Goal: Information Seeking & Learning: Learn about a topic

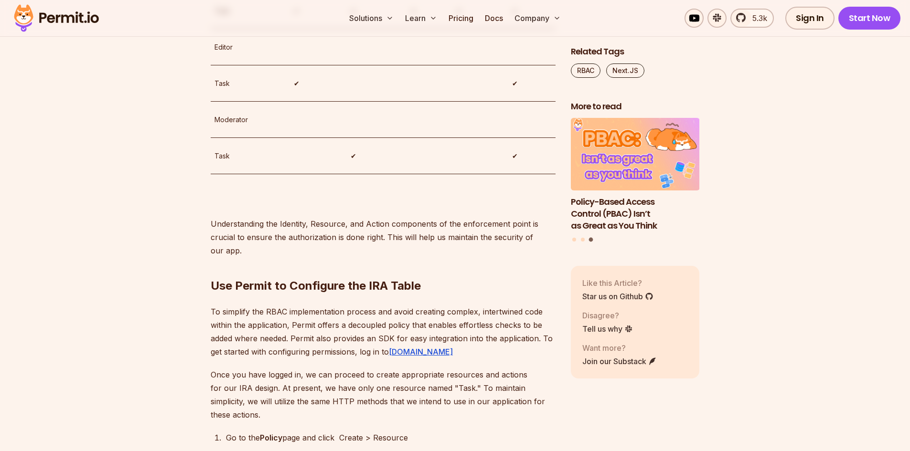
scroll to position [2770, 0]
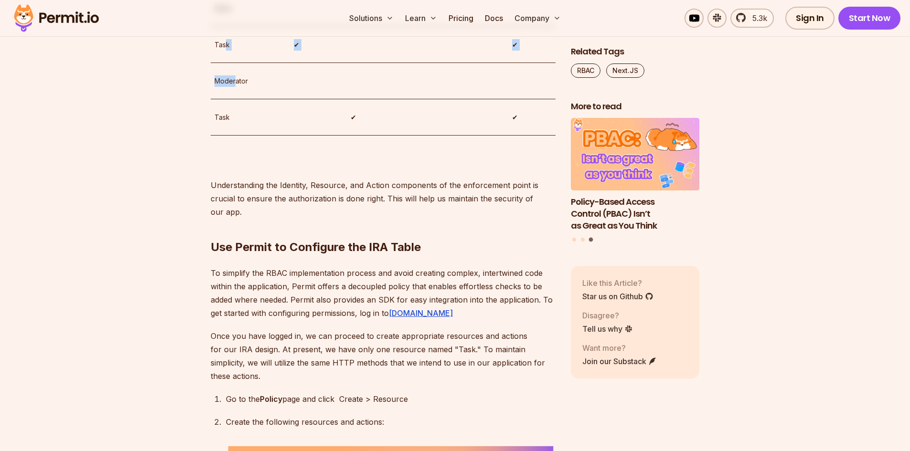
drag, startPoint x: 224, startPoint y: 193, endPoint x: 234, endPoint y: 212, distance: 21.2
click at [234, 152] on tbody "Roles Create Update [PERSON_NAME] Read Admin Task ✔ ✔ ✔ ✔ ✔ Editor Task ✔ ✔ Mod…" at bounding box center [383, 17] width 345 height 270
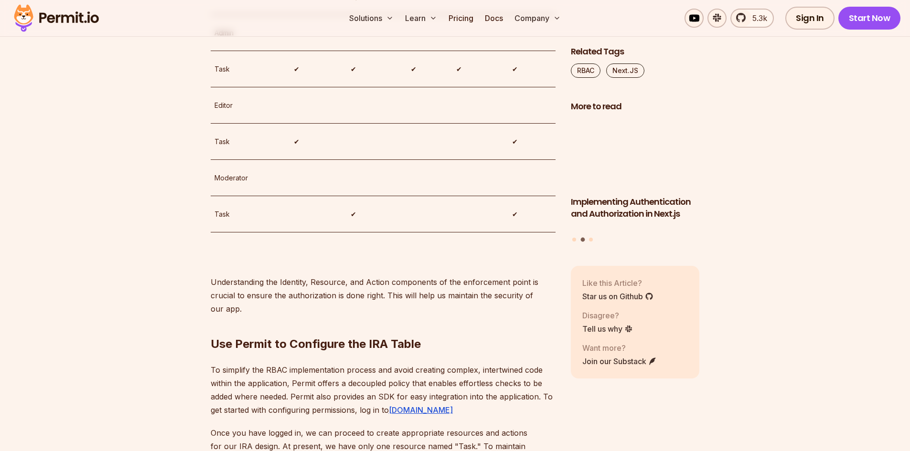
scroll to position [2675, 0]
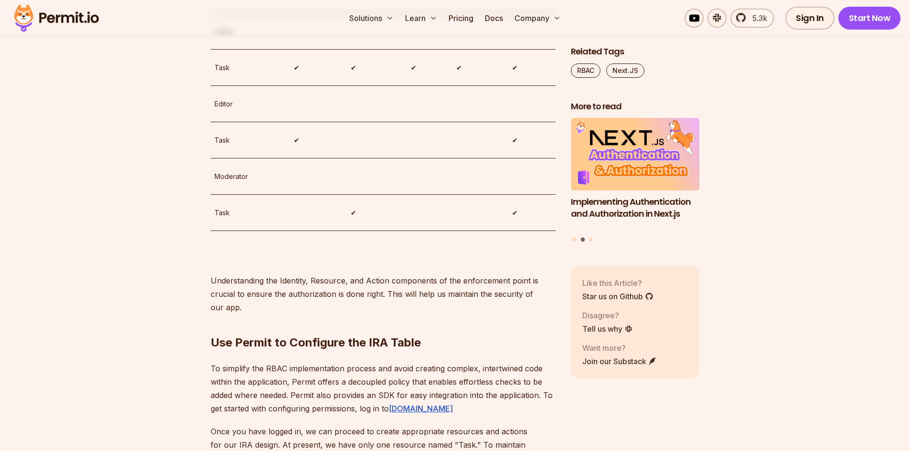
click at [343, 159] on td "✔" at bounding box center [318, 140] width 56 height 36
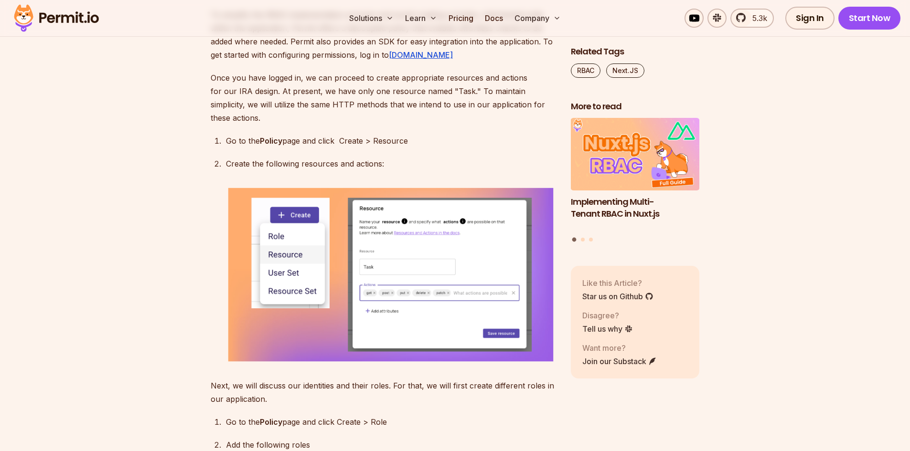
scroll to position [3057, 0]
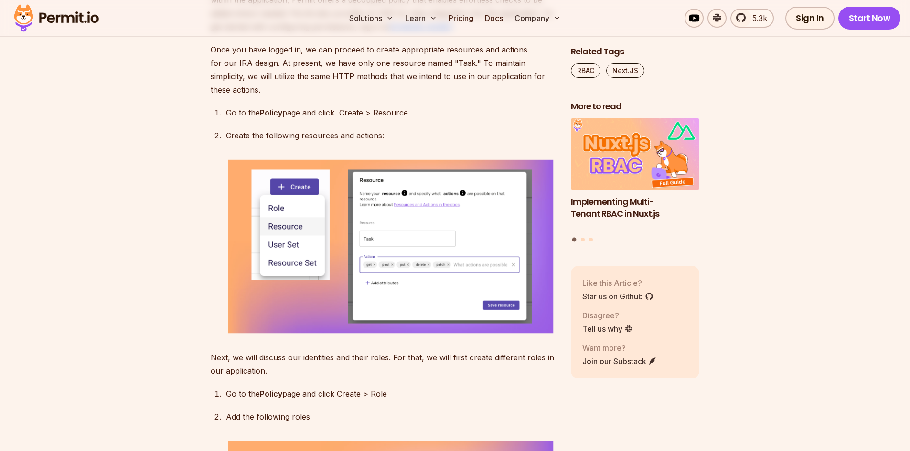
click at [400, 32] on u "[DOMAIN_NAME]" at bounding box center [421, 27] width 64 height 10
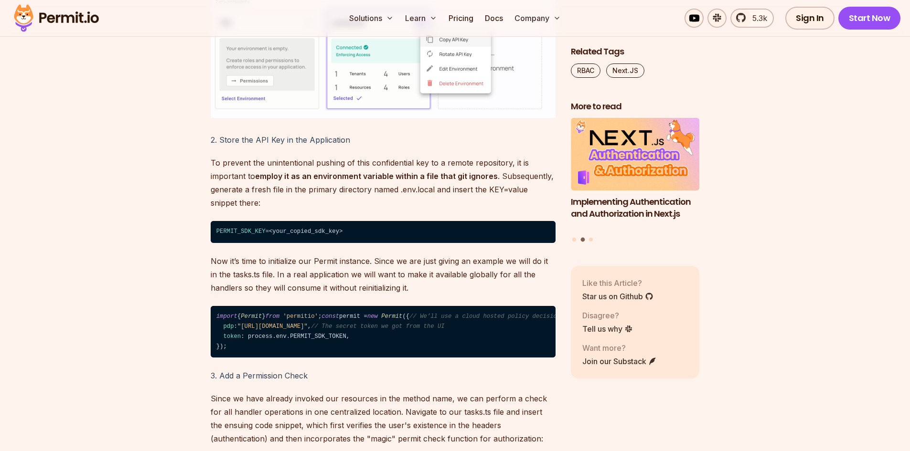
scroll to position [4490, 0]
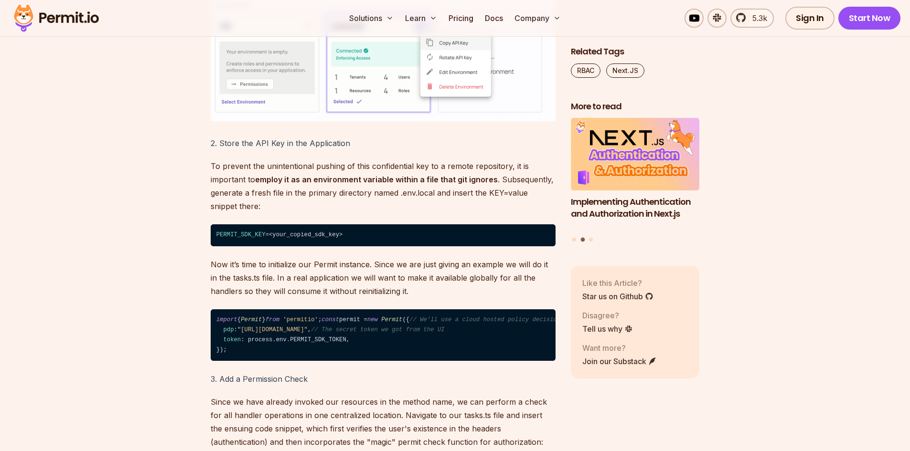
drag, startPoint x: 151, startPoint y: 103, endPoint x: 140, endPoint y: 92, distance: 15.2
